Goal: Find contact information: Find contact information

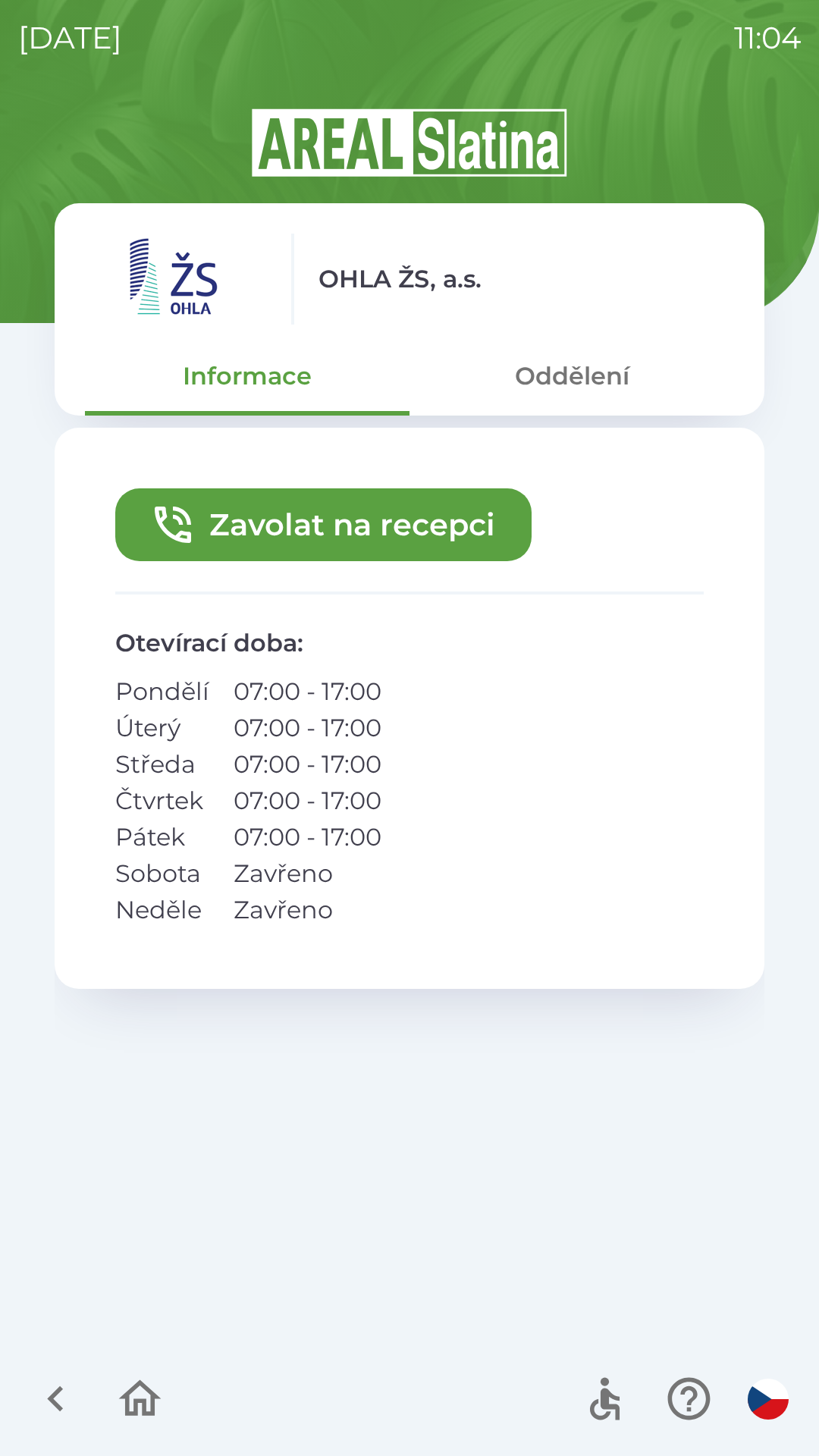
click at [350, 528] on button "Zavolat na recepci" at bounding box center [323, 524] width 416 height 72
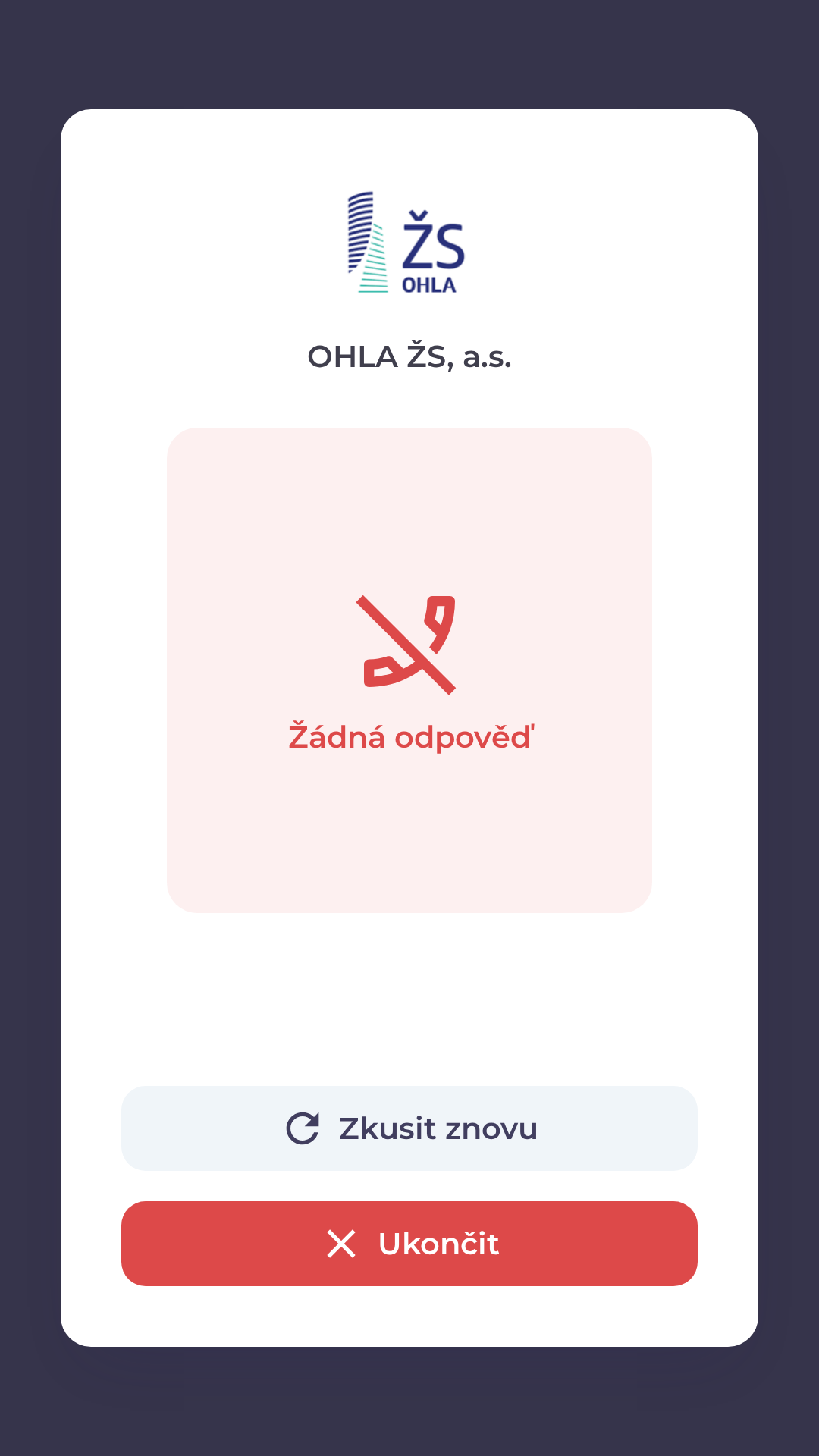
click at [378, 1239] on button "Ukončit" at bounding box center [410, 1243] width 577 height 85
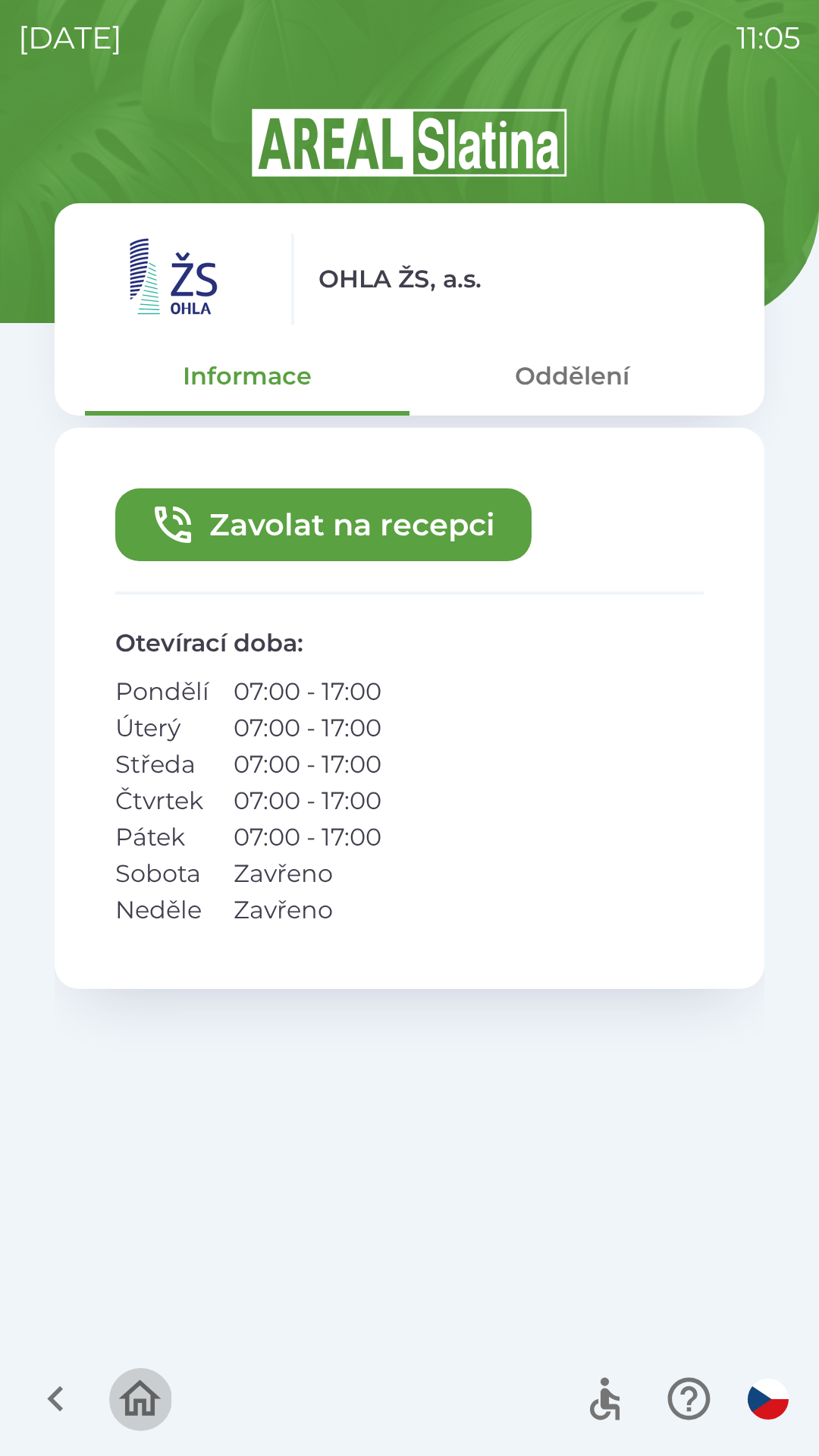
click at [133, 1393] on icon "button" at bounding box center [140, 1399] width 43 height 37
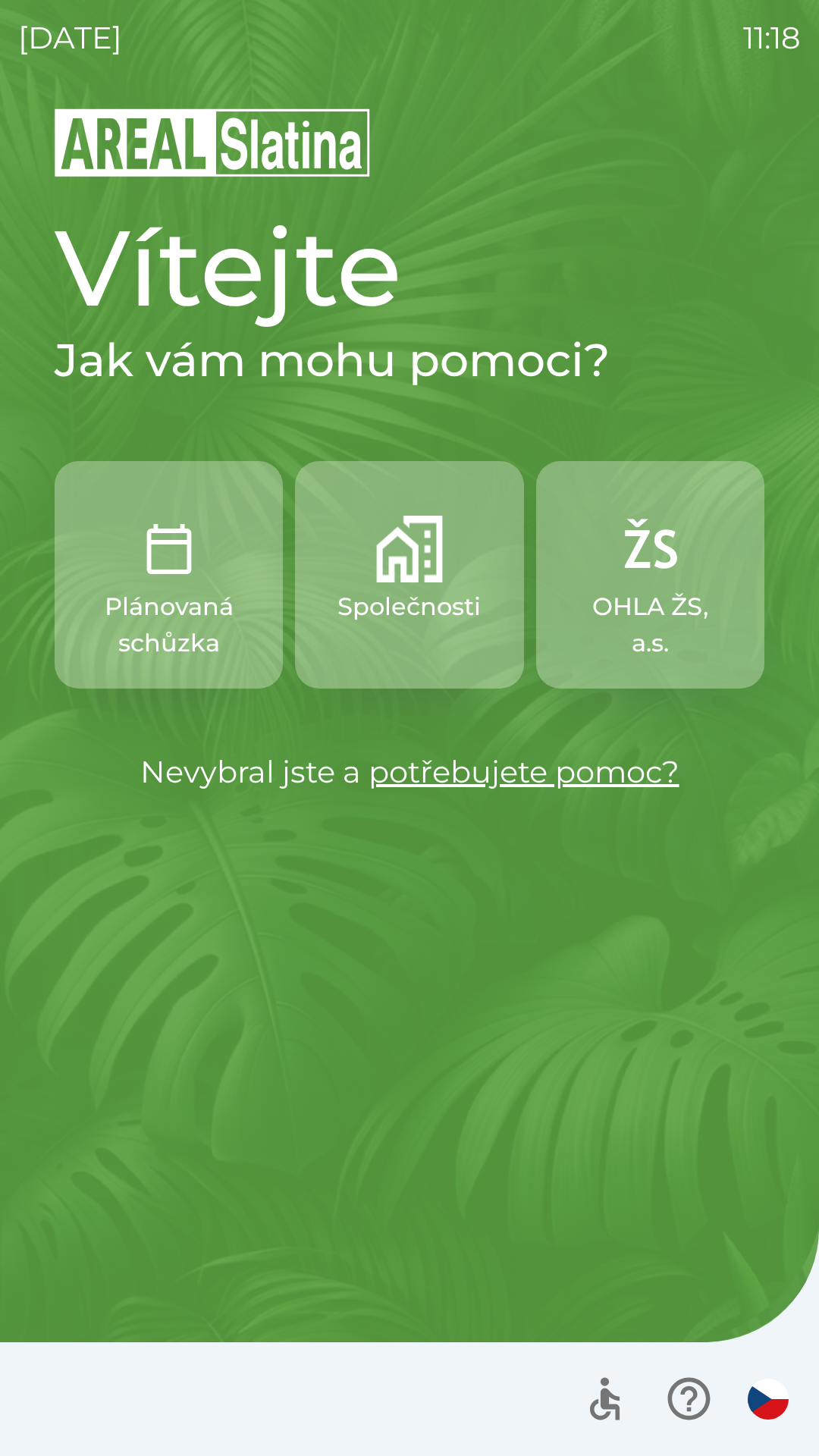
click at [399, 599] on p "Společnosti" at bounding box center [410, 607] width 143 height 37
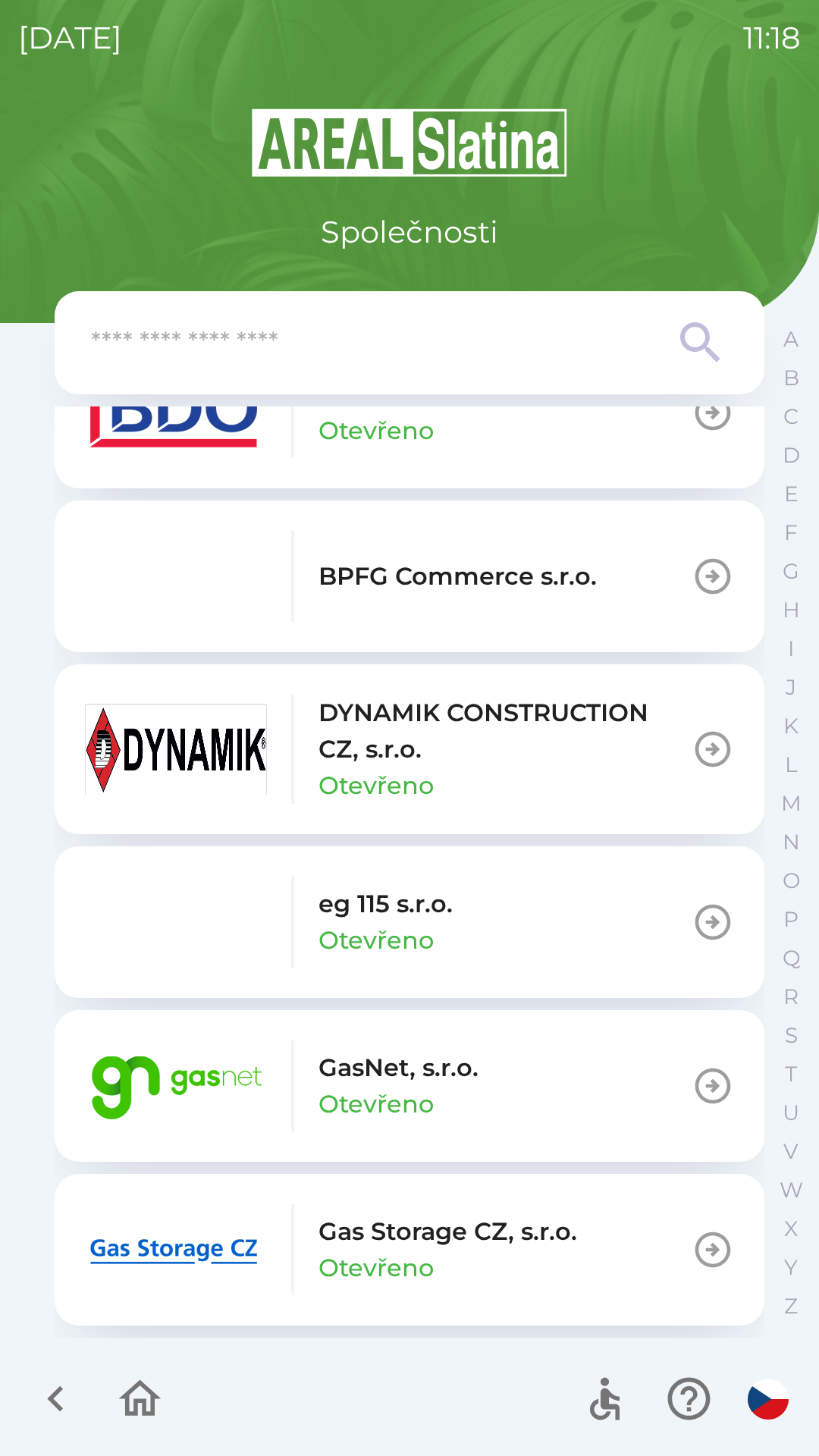
scroll to position [583, 0]
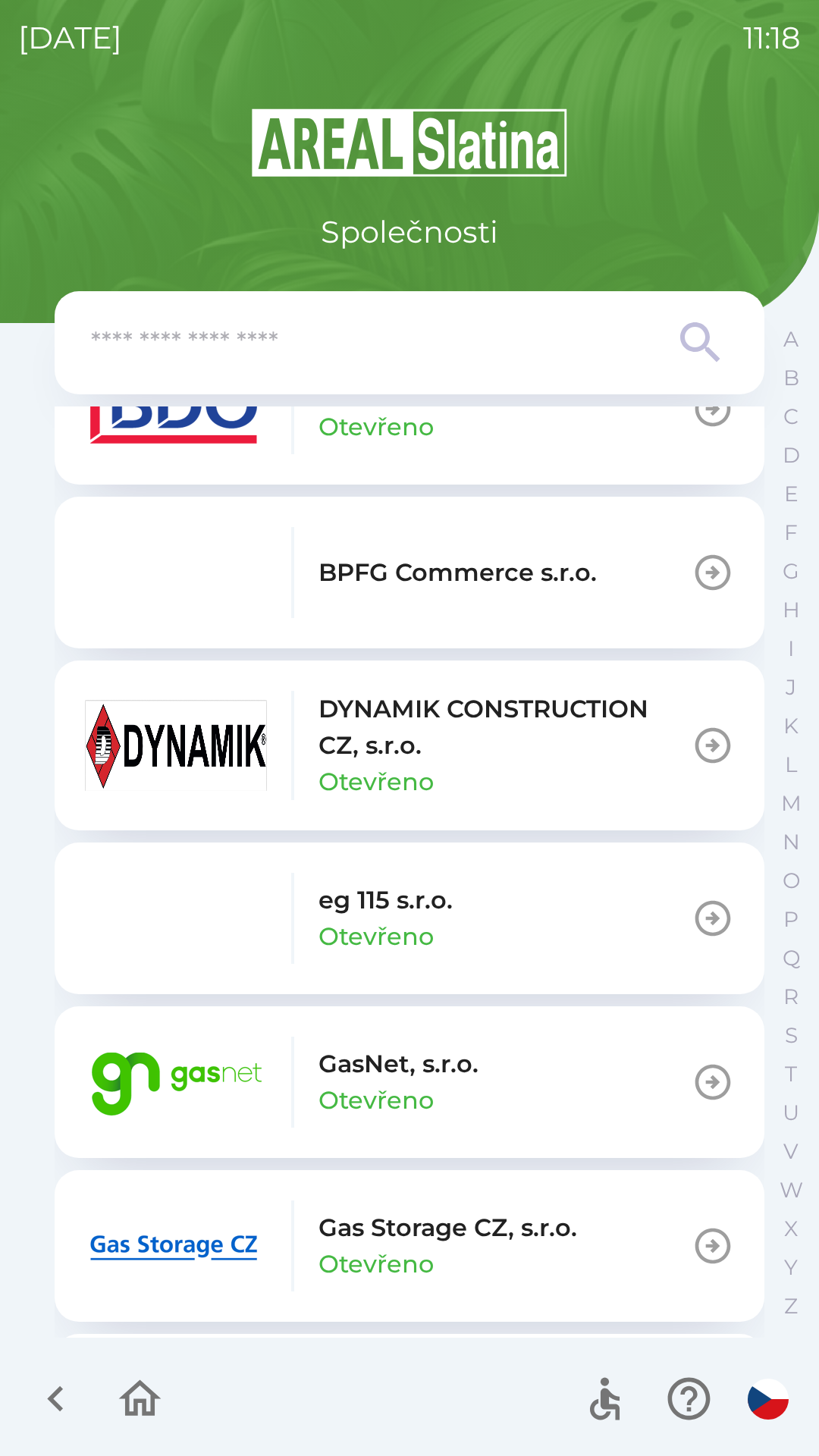
click at [196, 1249] on img "button" at bounding box center [175, 1245] width 182 height 91
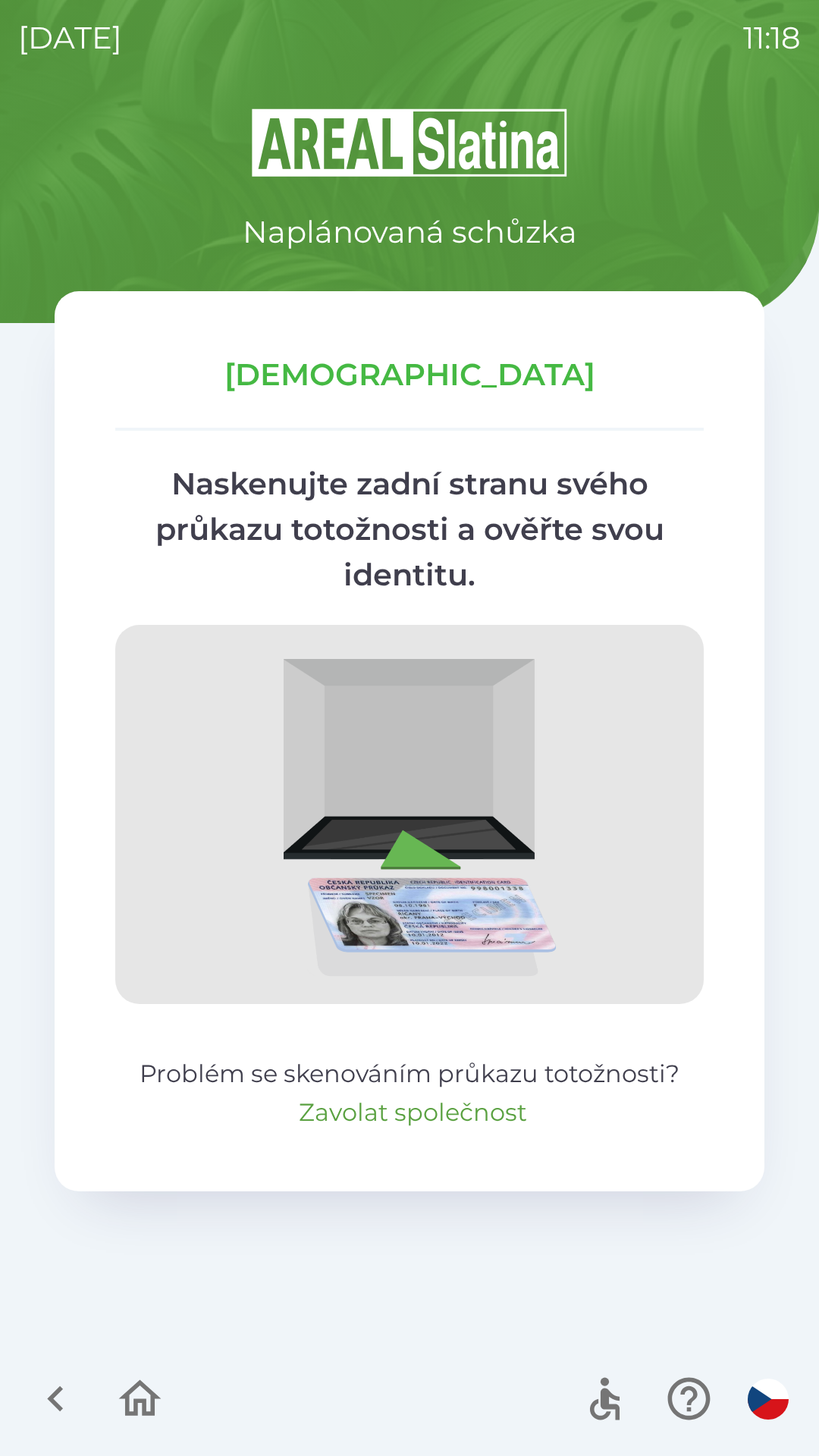
click at [440, 1114] on button "Zavolat společnost" at bounding box center [413, 1113] width 228 height 37
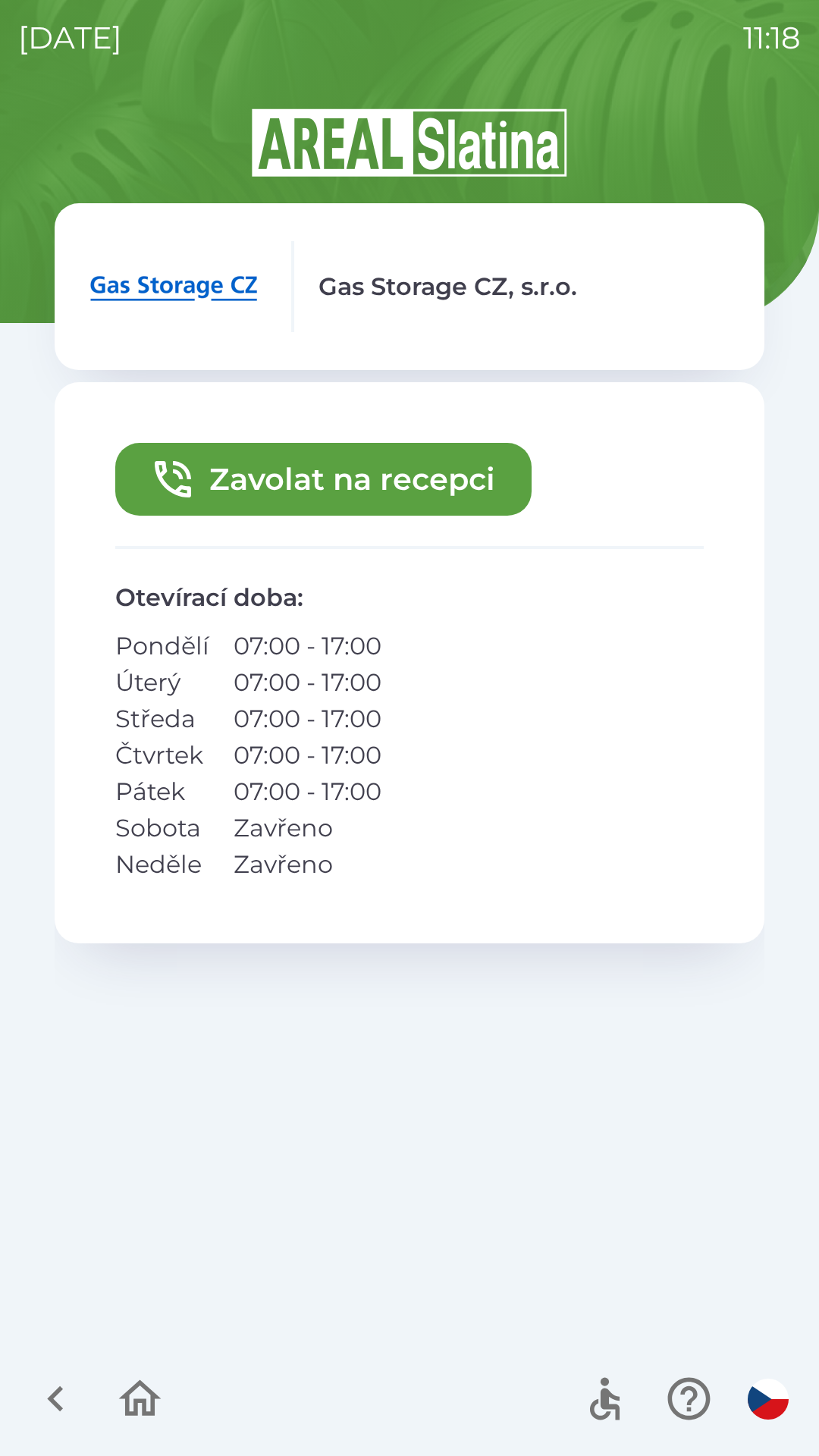
click at [336, 474] on button "Zavolat na recepci" at bounding box center [323, 479] width 416 height 72
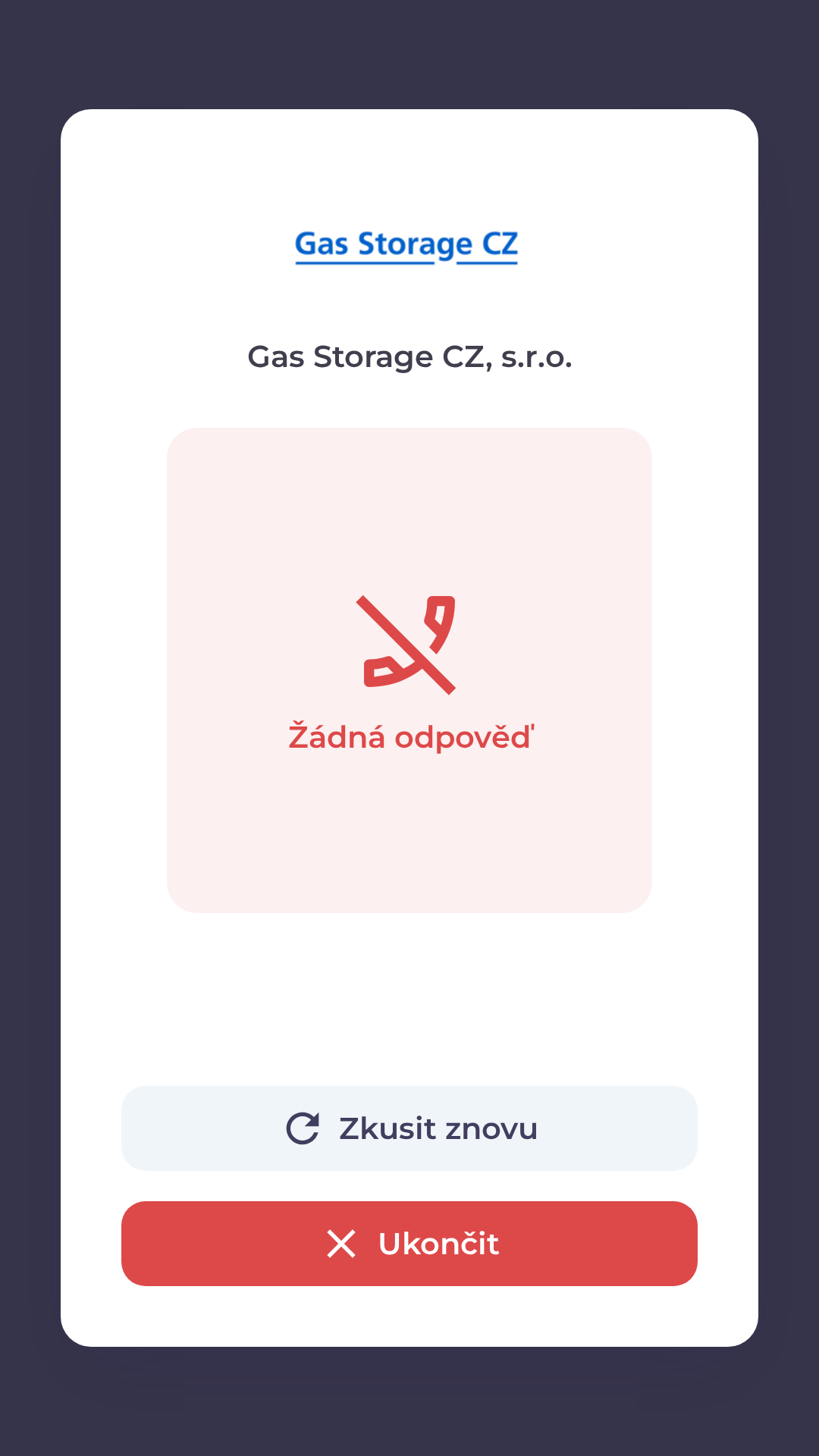
click at [318, 1242] on icon "button" at bounding box center [342, 1244] width 49 height 49
